Goal: Browse casually

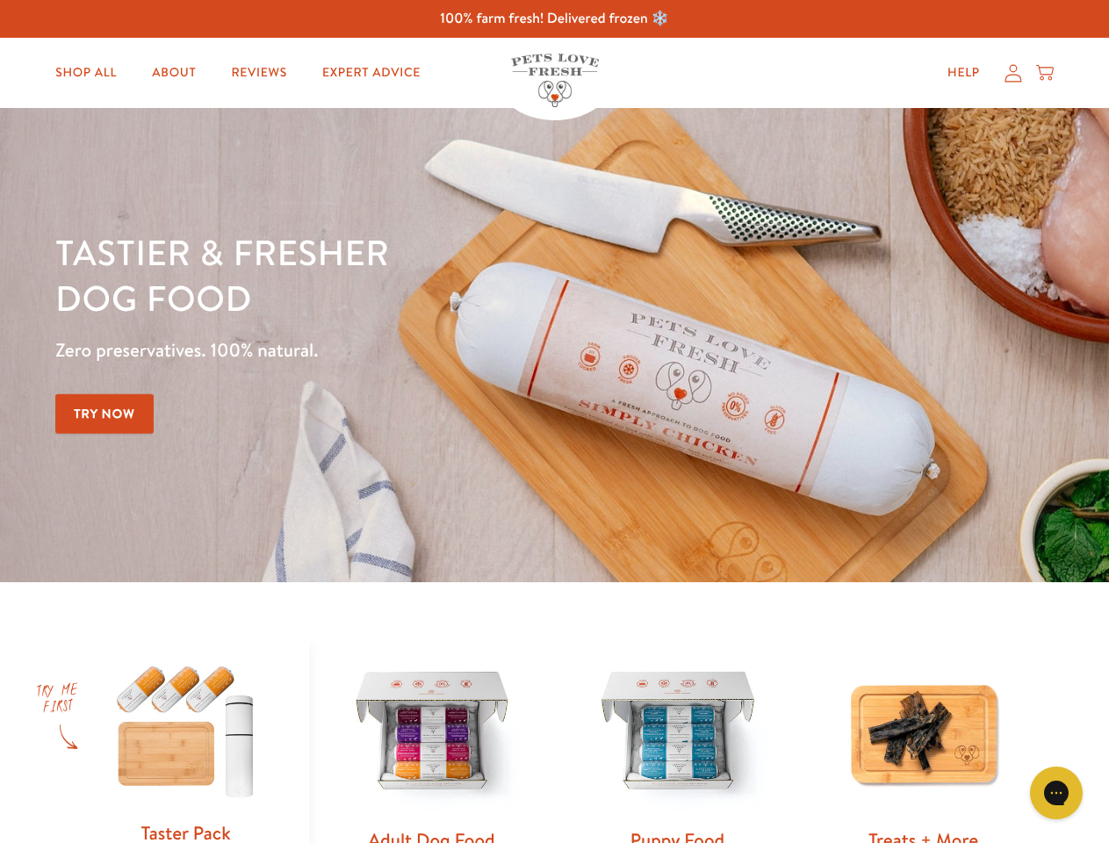
click at [554, 422] on div "Tastier & fresher dog food Zero preservatives. 100% natural. Try Now" at bounding box center [388, 345] width 666 height 232
click at [1057, 793] on icon "Gorgias live chat" at bounding box center [1056, 792] width 17 height 17
